Goal: Task Accomplishment & Management: Manage account settings

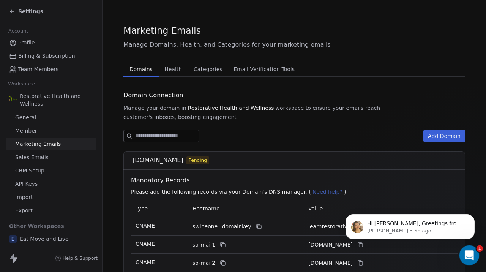
click at [468, 254] on icon "Open Intercom Messenger" at bounding box center [469, 254] width 13 height 13
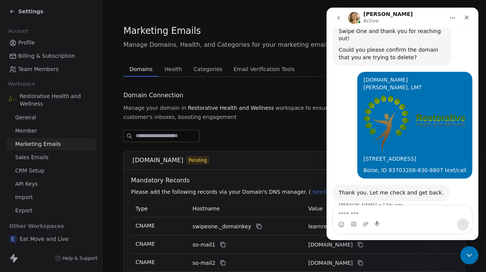
scroll to position [202, 0]
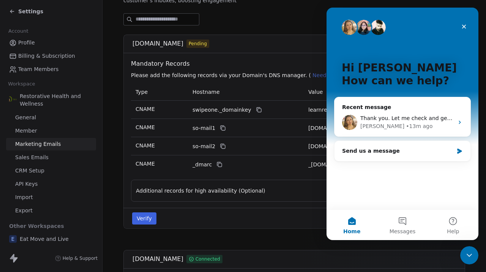
scroll to position [120, 0]
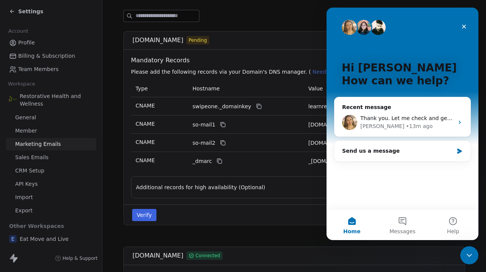
click at [140, 219] on button "Verify" at bounding box center [144, 215] width 24 height 12
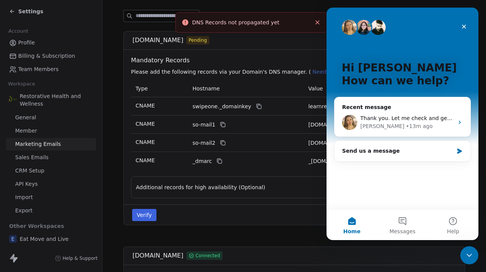
click at [191, 217] on div "Verify Delete" at bounding box center [295, 215] width 334 height 12
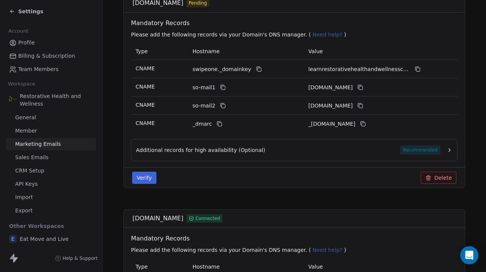
scroll to position [157, 0]
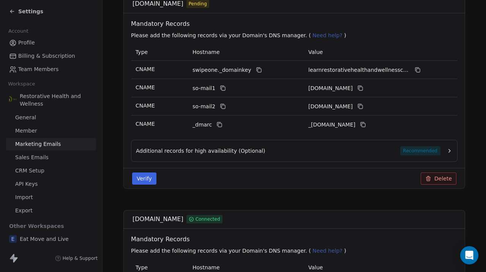
click at [138, 181] on button "Verify" at bounding box center [144, 179] width 24 height 12
click at [200, 181] on div "Verify Delete" at bounding box center [295, 179] width 334 height 12
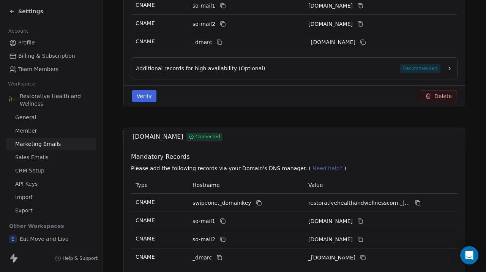
scroll to position [235, 0]
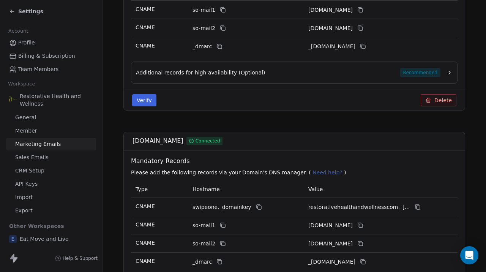
click at [141, 103] on button "Verify" at bounding box center [144, 100] width 24 height 12
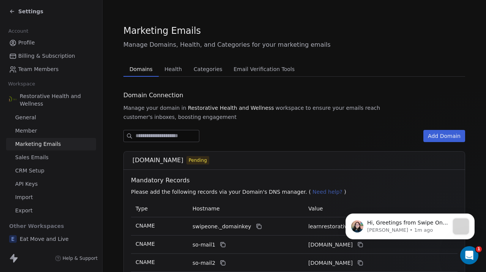
scroll to position [0, 0]
click at [409, 227] on div "Hi, Greetings from Swipe One and thank you for reaching out! I have reviewed th…" at bounding box center [408, 223] width 84 height 10
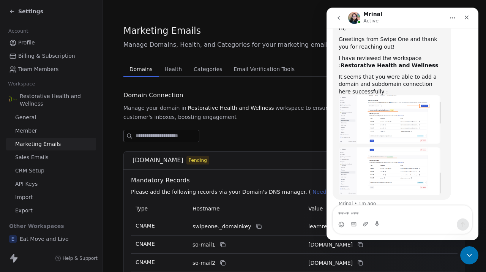
scroll to position [221, 0]
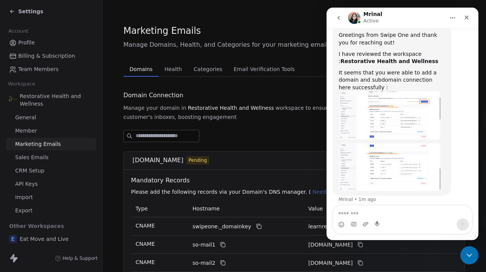
click at [362, 214] on textarea "Message…" at bounding box center [402, 212] width 139 height 13
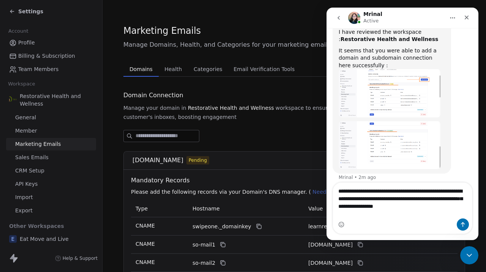
scroll to position [244, 0]
type textarea "**********"
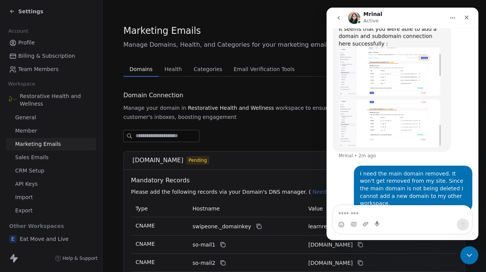
scroll to position [248, 0]
